Goal: Task Accomplishment & Management: Complete application form

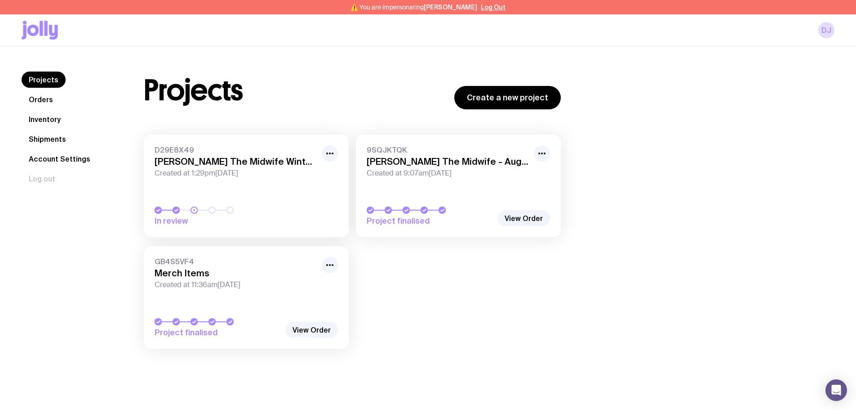
click at [30, 122] on link "Inventory" at bounding box center [45, 119] width 46 height 16
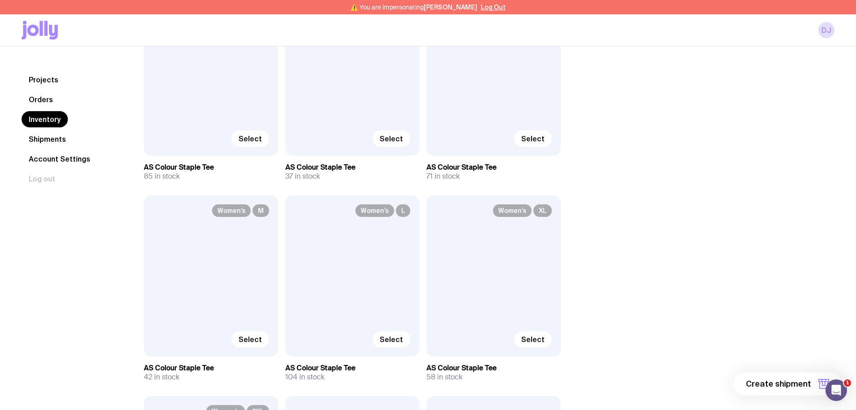
scroll to position [764, 0]
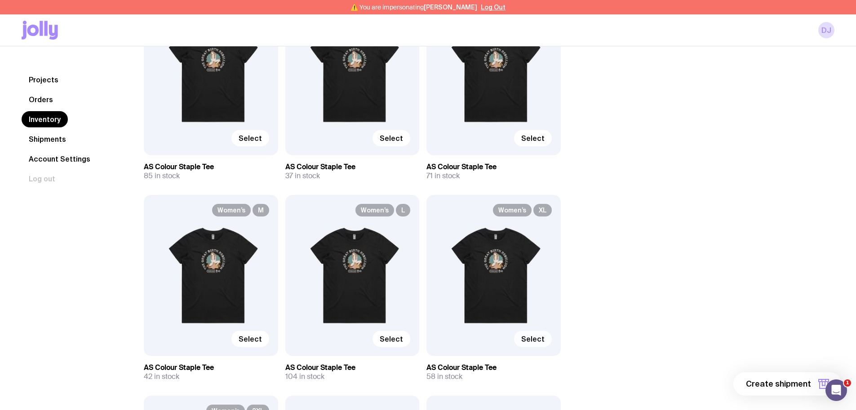
click at [543, 338] on span "Select" at bounding box center [532, 338] width 23 height 9
click at [0, 0] on input "Select" at bounding box center [0, 0] width 0 height 0
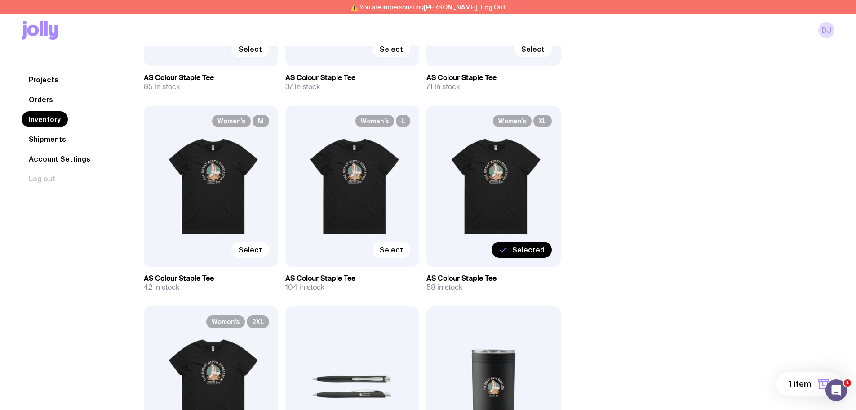
scroll to position [854, 0]
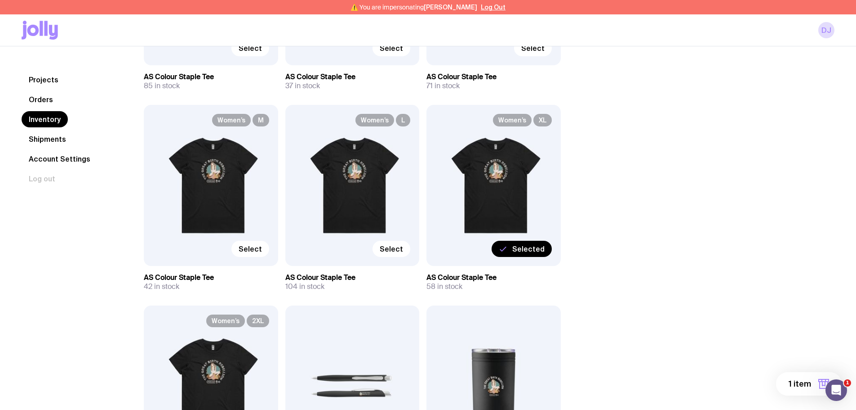
click at [803, 380] on span "1 item" at bounding box center [800, 383] width 22 height 11
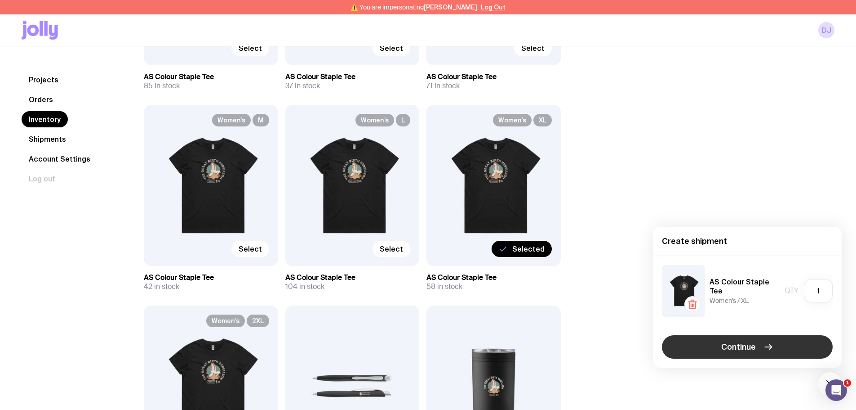
click at [752, 346] on span "Continue" at bounding box center [739, 346] width 35 height 11
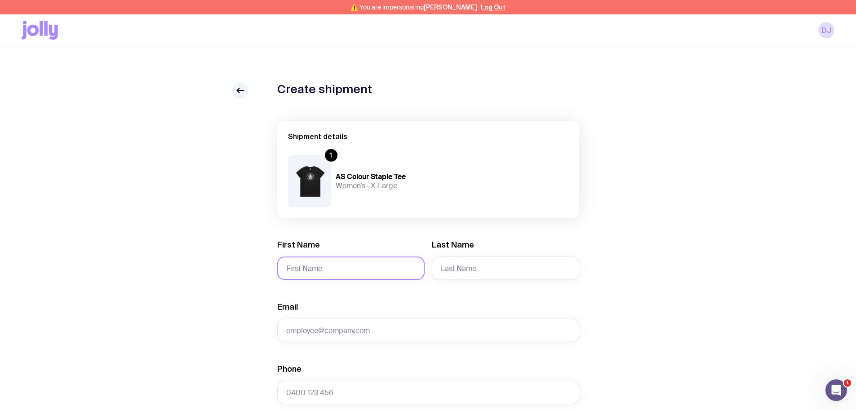
click at [318, 267] on input "First Name" at bounding box center [350, 267] width 147 height 23
paste input "[PERSON_NAME]"
click at [311, 267] on input "[PERSON_NAME]" at bounding box center [350, 267] width 147 height 23
type input "[PERSON_NAME]"
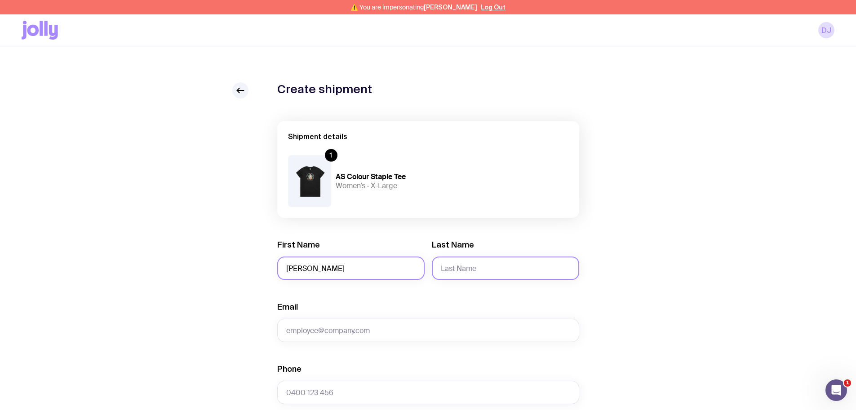
paste input "[PERSON_NAME]"
type input "[PERSON_NAME]"
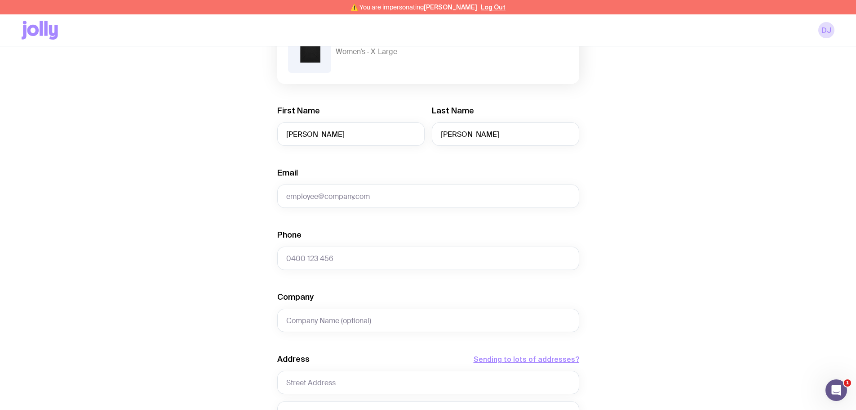
scroll to position [135, 0]
click at [296, 316] on input "Company" at bounding box center [428, 318] width 302 height 23
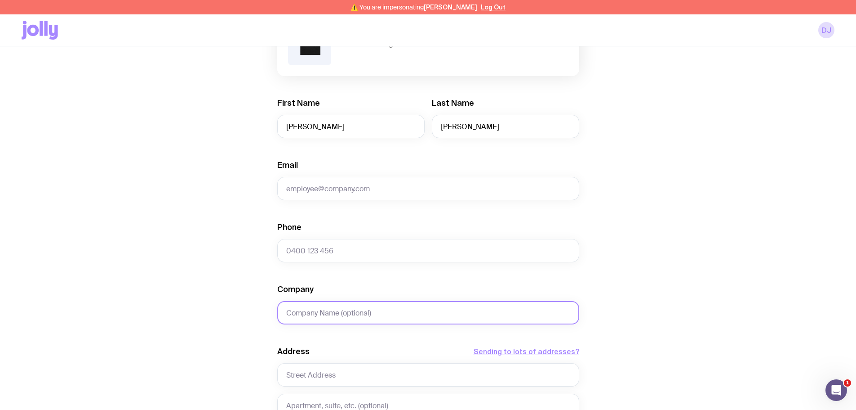
scroll to position [225, 0]
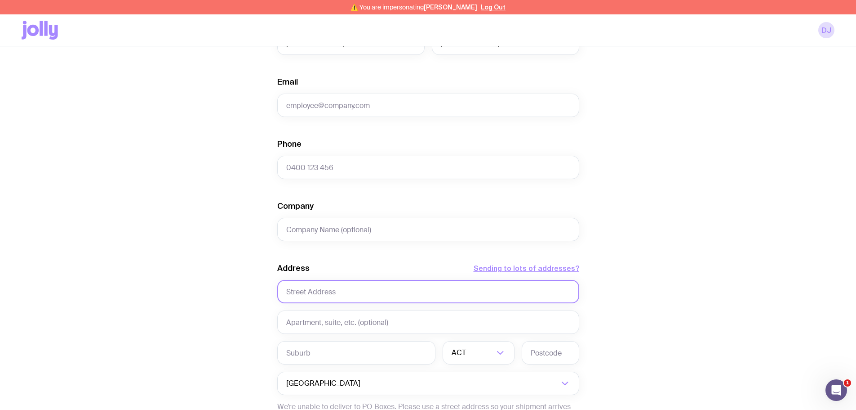
click at [291, 287] on input "text" at bounding box center [428, 291] width 302 height 23
paste input "[STREET_ADDRESS]"
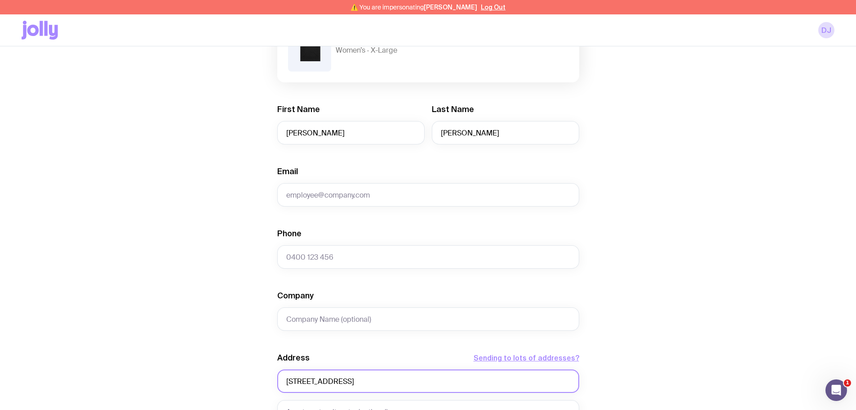
scroll to position [135, 0]
type input "[STREET_ADDRESS]"
click at [298, 204] on input "Email" at bounding box center [428, 194] width 302 height 23
type input "[EMAIL_ADDRESS][DOMAIN_NAME]"
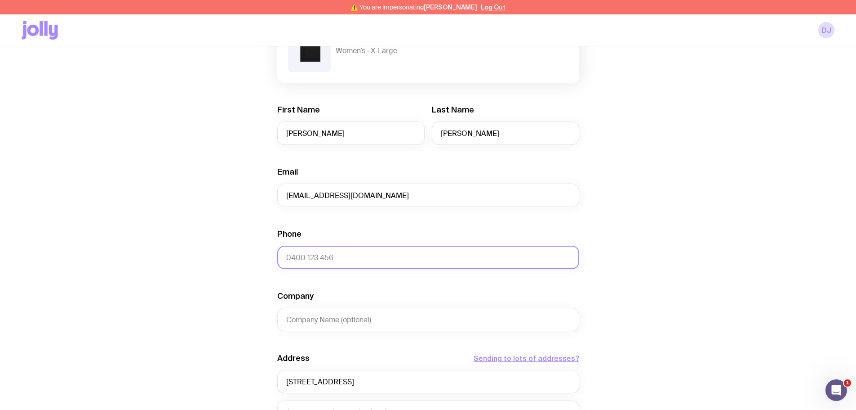
click at [350, 256] on input "Phone" at bounding box center [428, 256] width 302 height 23
paste input "[PHONE_NUMBER]"
type input "[PHONE_NUMBER]"
click at [232, 280] on div "Create shipment Shipment details 1 AS Colour Staple Tee Women’s · X-Large First…" at bounding box center [428, 289] width 813 height 684
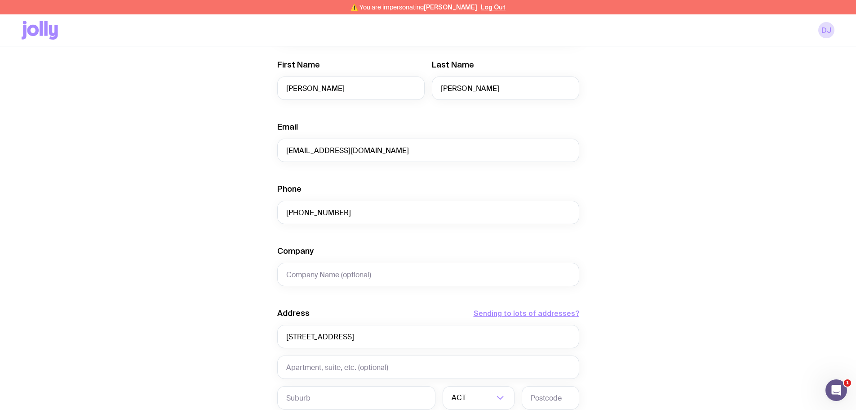
scroll to position [270, 0]
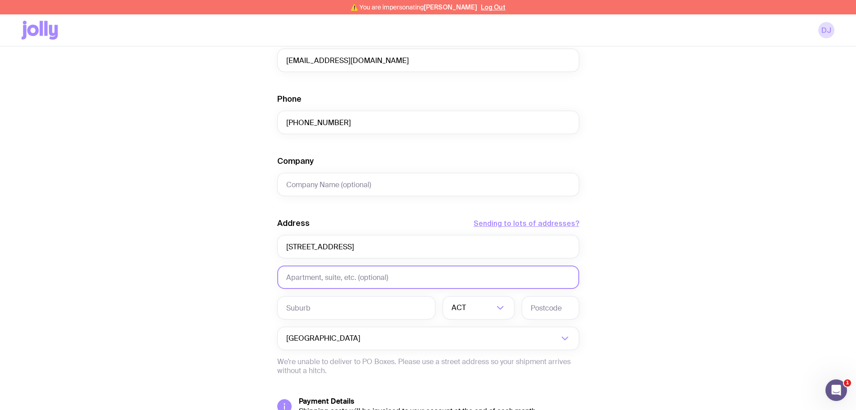
click at [303, 280] on input "text" at bounding box center [428, 276] width 302 height 23
paste input "[STREET_ADDRESS]"
type input "[STREET_ADDRESS]"
click at [537, 306] on input "text" at bounding box center [551, 307] width 58 height 23
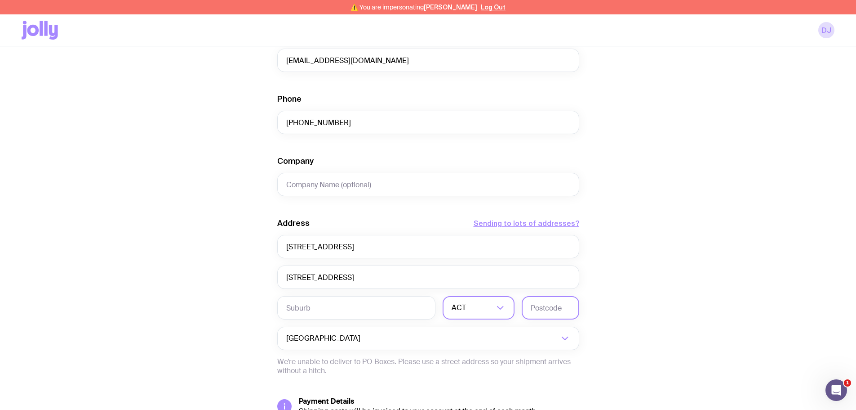
paste input "3158"
type input "3158"
click at [477, 307] on input "Search for option" at bounding box center [481, 307] width 26 height 23
click at [466, 369] on li "VIC" at bounding box center [478, 368] width 71 height 19
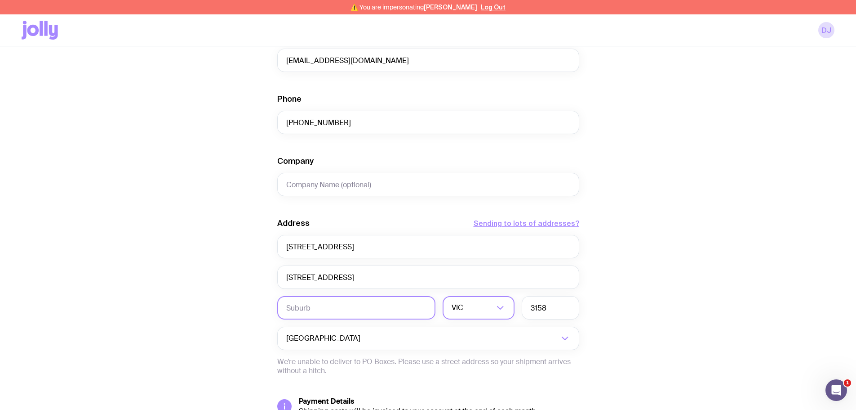
click at [307, 309] on input "text" at bounding box center [356, 307] width 158 height 23
paste input "Upwey"
type input "Upwey"
click at [239, 321] on div "Create shipment Shipment details 1 AS Colour Staple Tee Women’s · X-Large First…" at bounding box center [428, 155] width 813 height 684
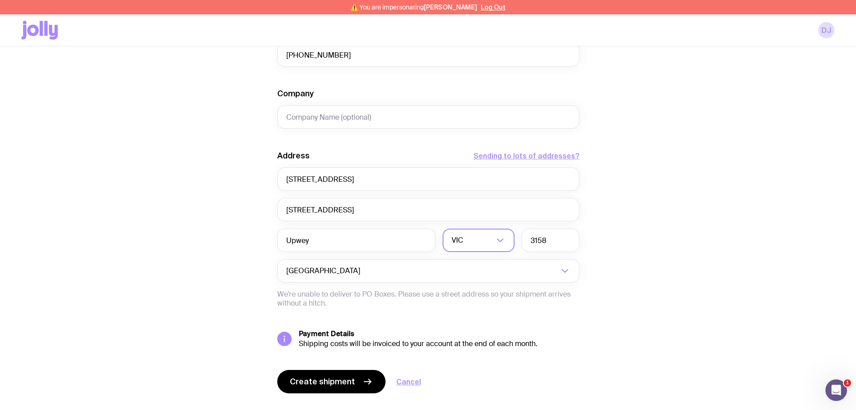
scroll to position [356, 0]
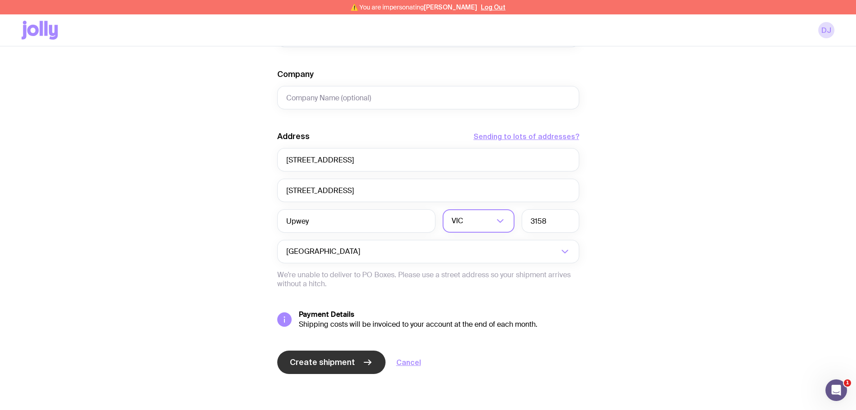
click at [339, 359] on span "Create shipment" at bounding box center [322, 361] width 65 height 11
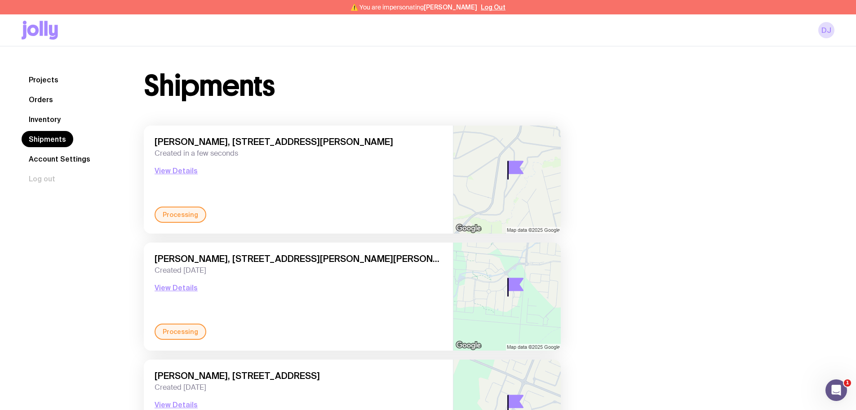
click at [51, 122] on link "Inventory" at bounding box center [45, 119] width 46 height 16
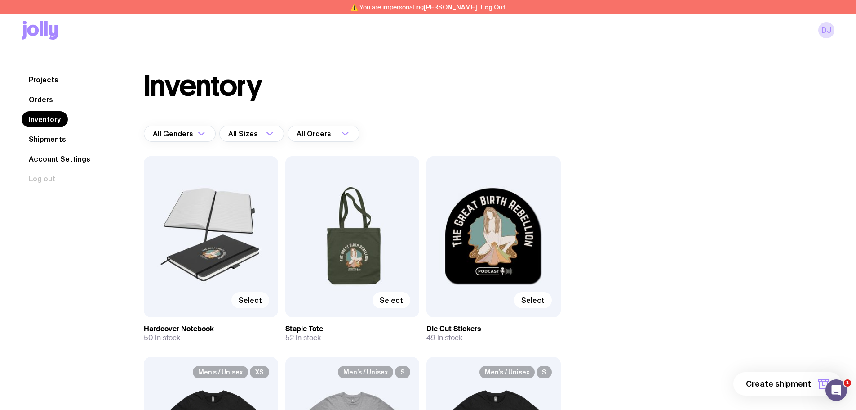
click at [258, 299] on span "Select" at bounding box center [250, 299] width 23 height 9
click at [0, 0] on input "Select" at bounding box center [0, 0] width 0 height 0
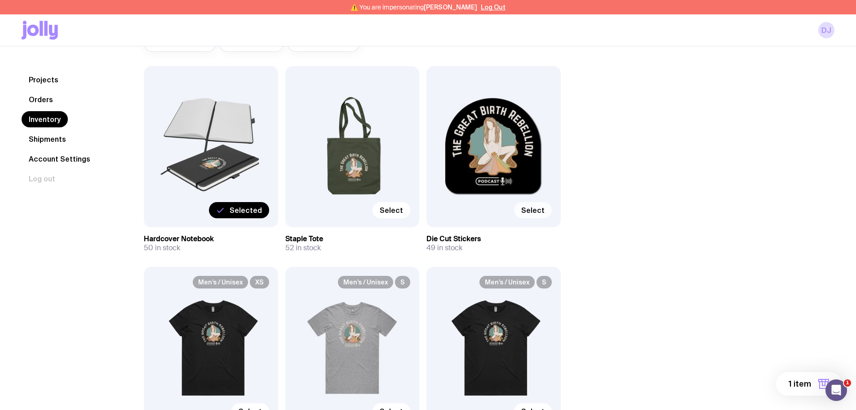
click at [538, 212] on span "Select" at bounding box center [532, 209] width 23 height 9
click at [0, 0] on input "Select" at bounding box center [0, 0] width 0 height 0
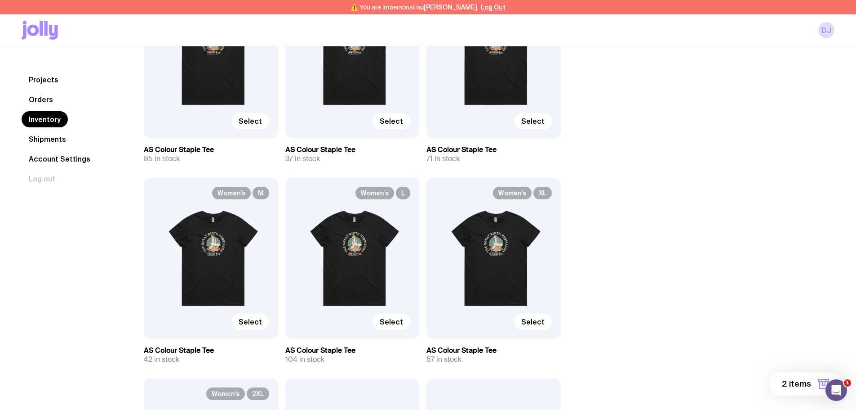
scroll to position [809, 0]
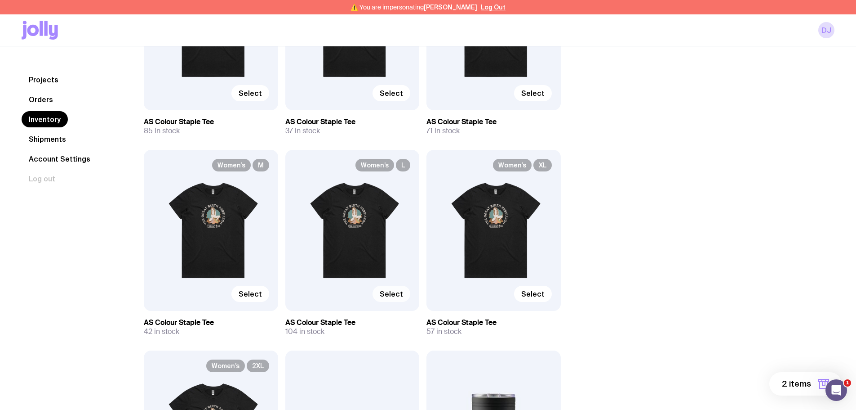
click at [396, 294] on span "Select" at bounding box center [391, 293] width 23 height 9
click at [0, 0] on input "Select" at bounding box center [0, 0] width 0 height 0
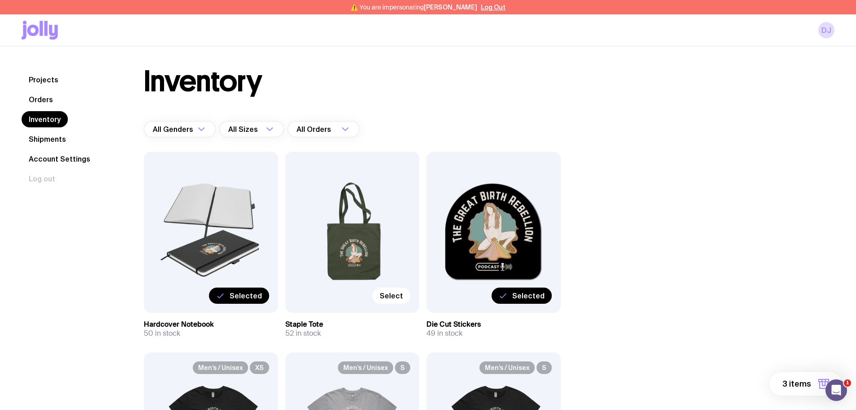
scroll to position [0, 0]
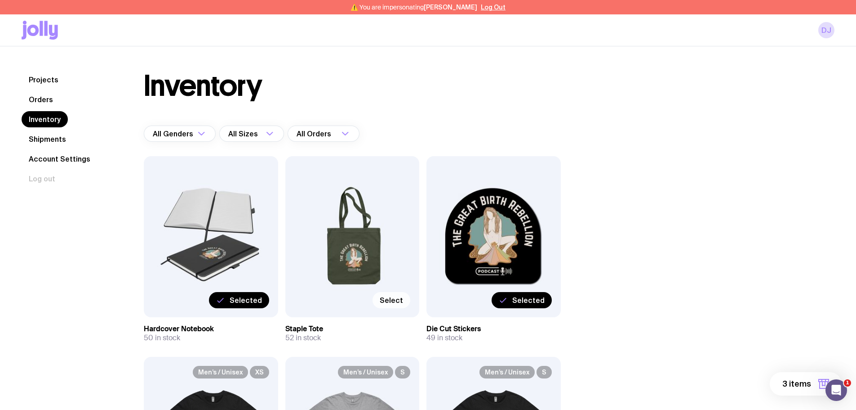
click at [395, 297] on span "Select" at bounding box center [391, 299] width 23 height 9
click at [0, 0] on input "Select" at bounding box center [0, 0] width 0 height 0
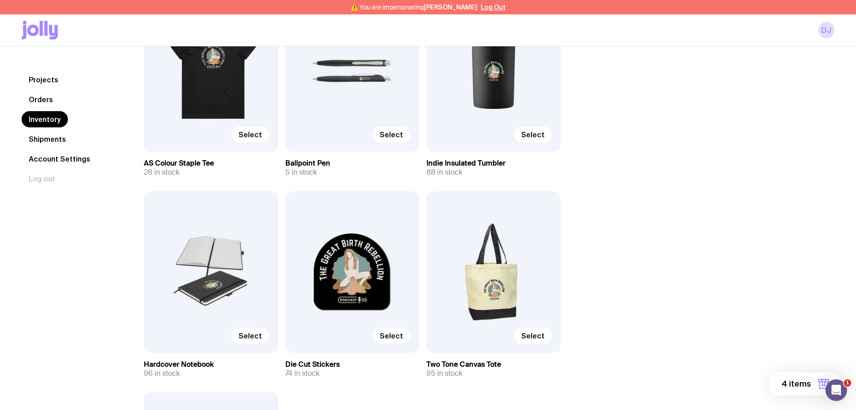
scroll to position [1349, 0]
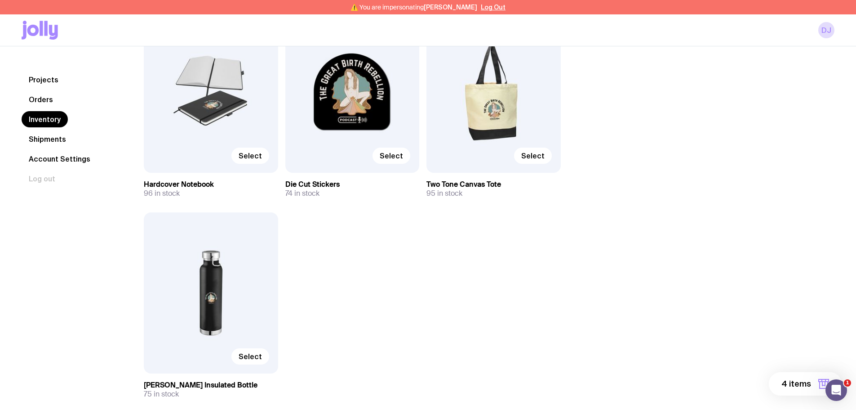
click at [811, 376] on button "4 items" at bounding box center [805, 383] width 73 height 23
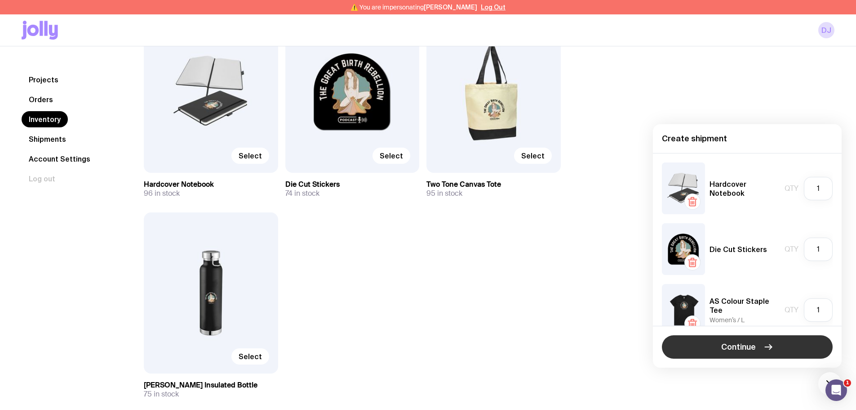
click at [743, 347] on span "Continue" at bounding box center [739, 346] width 35 height 11
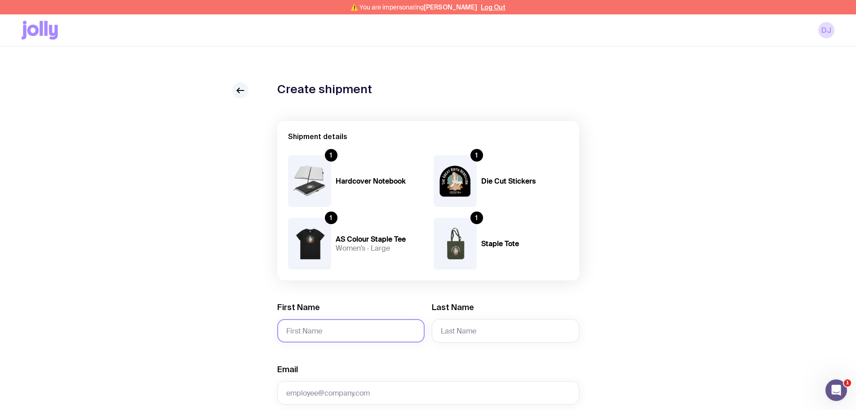
click at [293, 331] on input "First Name" at bounding box center [350, 330] width 147 height 23
paste input "[PERSON_NAME]"
click at [325, 332] on input "[PERSON_NAME]" at bounding box center [350, 330] width 147 height 23
type input "[PERSON_NAME]"
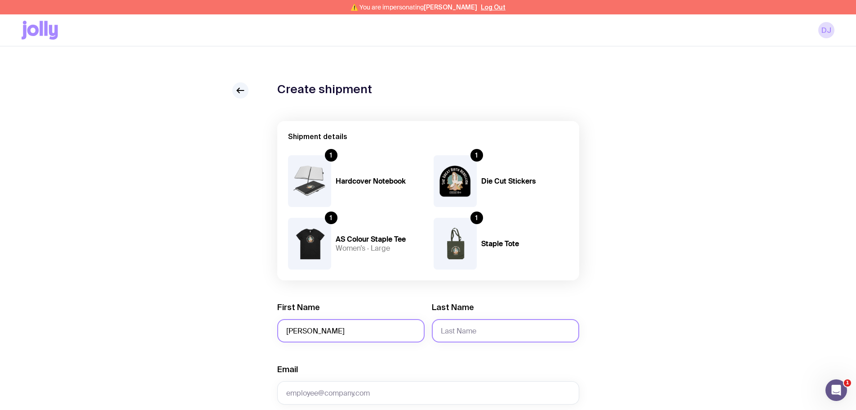
paste input "Mondahl"
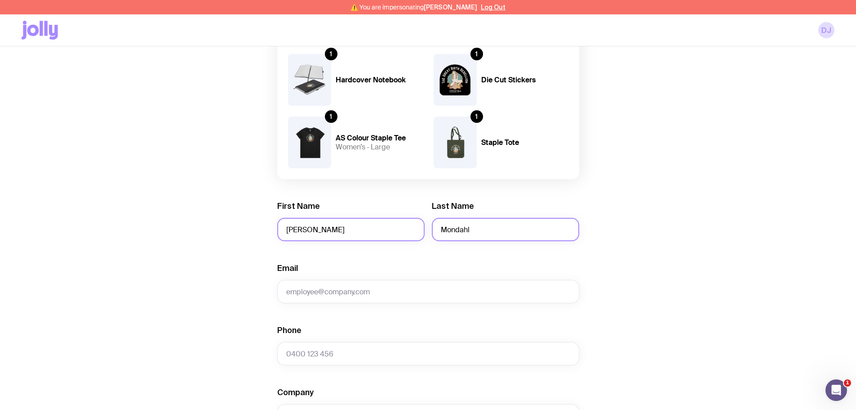
scroll to position [135, 0]
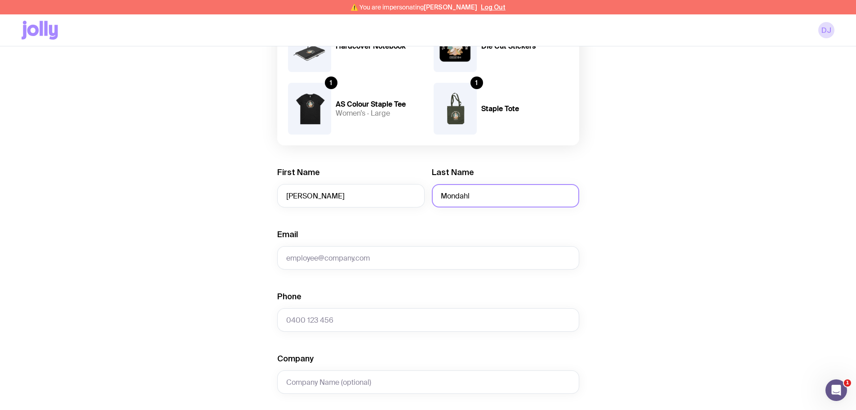
type input "Mondahl"
click at [303, 318] on input "Phone" at bounding box center [428, 319] width 302 height 23
paste input "0423393668"
type input "0423393668"
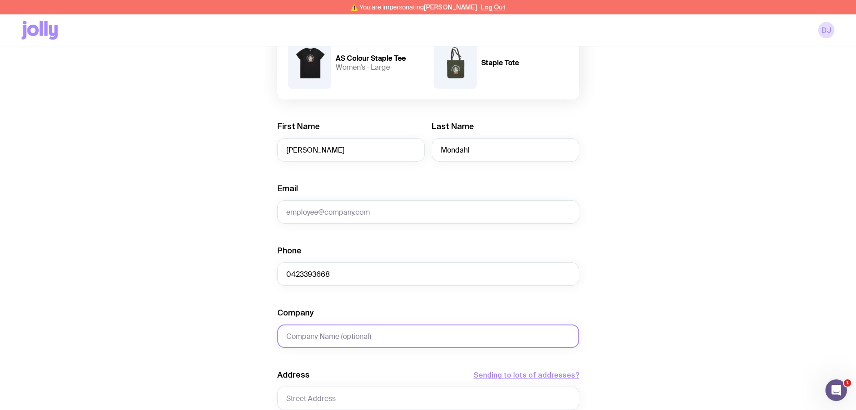
scroll to position [225, 0]
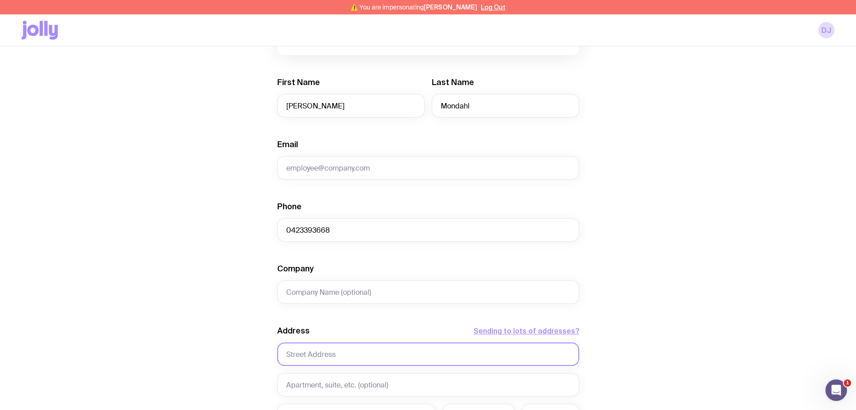
click at [296, 349] on input "text" at bounding box center [428, 353] width 302 height 23
paste input "[STREET_ADDRESS]"
type input "[STREET_ADDRESS]"
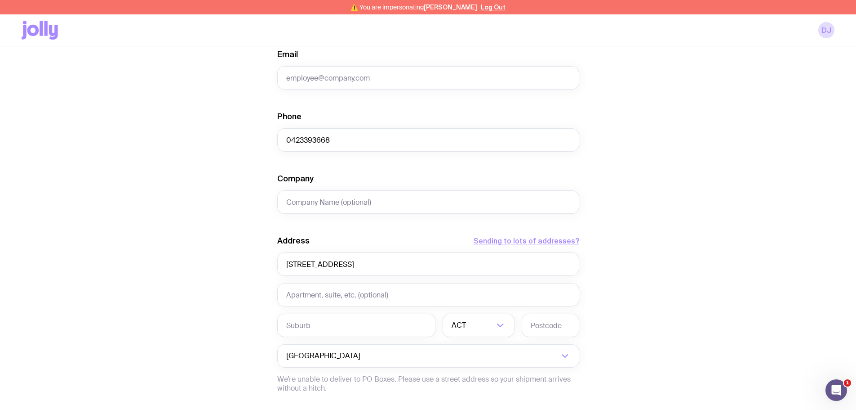
scroll to position [360, 0]
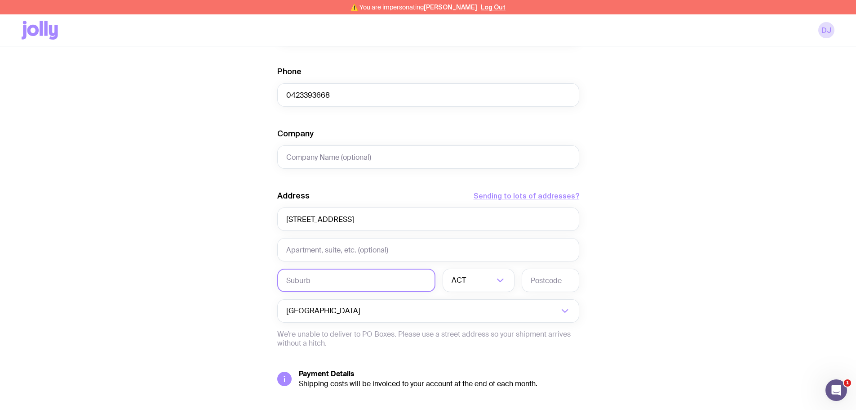
click at [326, 272] on input "text" at bounding box center [356, 279] width 158 height 23
paste input "4551"
type input "4551"
click at [526, 281] on input "text" at bounding box center [551, 279] width 58 height 23
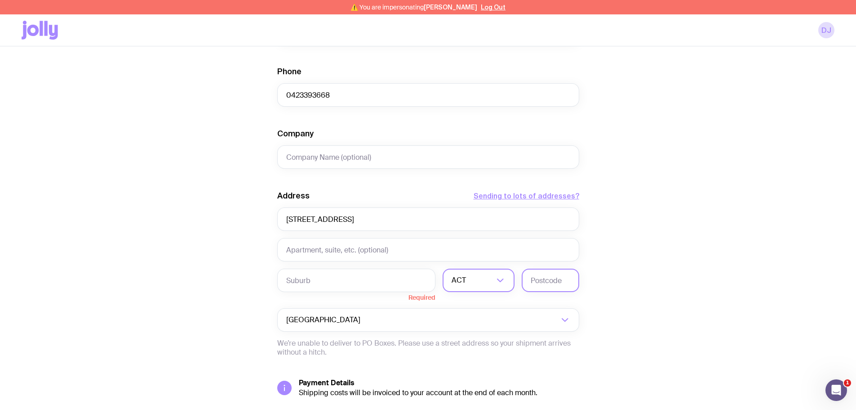
paste input "4551"
type input "4551"
click at [464, 283] on div "ACT" at bounding box center [469, 279] width 52 height 23
click at [474, 362] on li "QLD" at bounding box center [478, 363] width 71 height 19
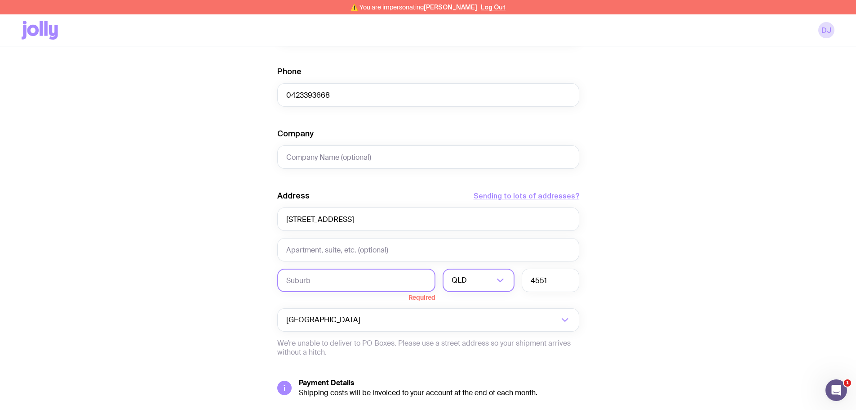
click at [365, 280] on input "text" at bounding box center [356, 279] width 158 height 23
paste input "Battery Hill"
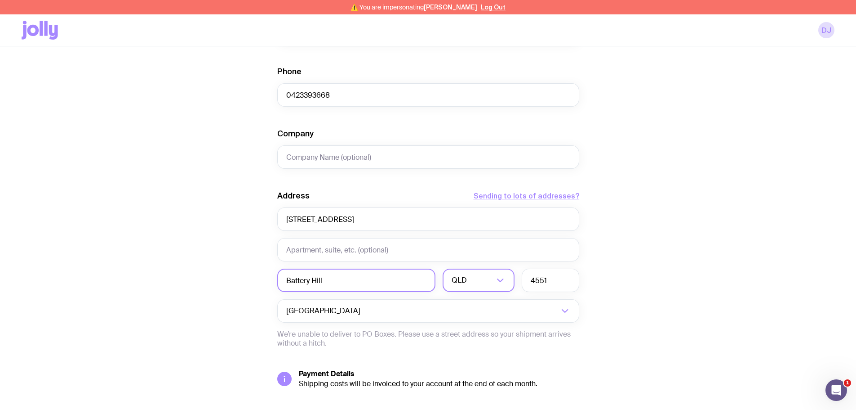
type input "Battery Hill"
click at [237, 267] on div "Create shipment Shipment details 1 Hardcover Notebook 1 Die Cut Stickers 1 AS C…" at bounding box center [428, 96] width 813 height 746
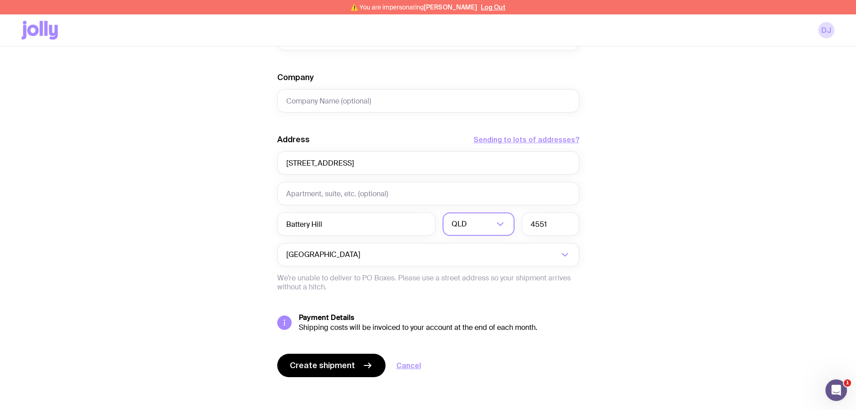
scroll to position [419, 0]
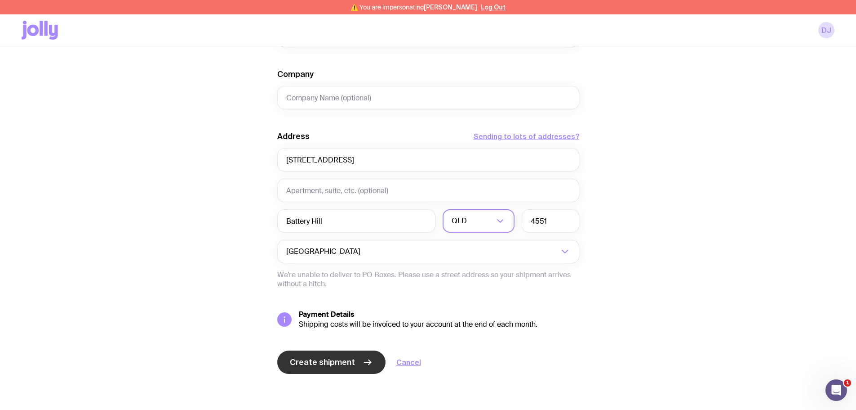
click at [311, 361] on span "Create shipment" at bounding box center [322, 361] width 65 height 11
type input "[EMAIL_ADDRESS][DOMAIN_NAME]"
click at [322, 357] on span "Create shipment" at bounding box center [322, 361] width 65 height 11
